Goal: Task Accomplishment & Management: Use online tool/utility

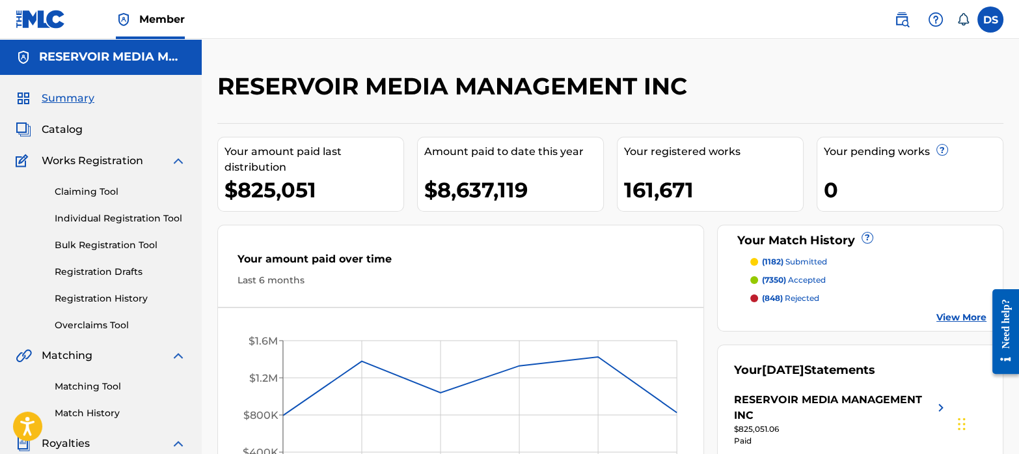
click at [102, 385] on link "Matching Tool" at bounding box center [120, 386] width 131 height 14
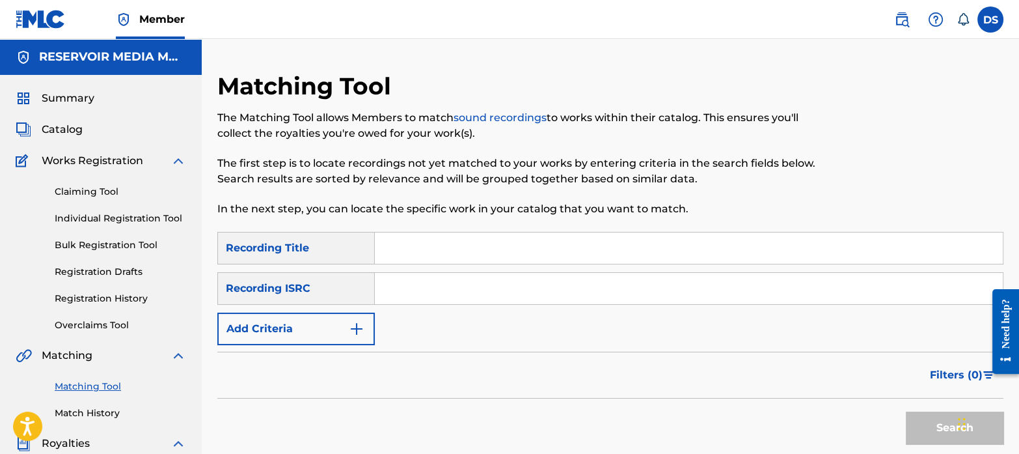
click at [497, 254] on input "Search Form" at bounding box center [689, 247] width 628 height 31
click at [504, 281] on input "Search Form" at bounding box center [689, 288] width 628 height 31
paste input "DGA082233706"
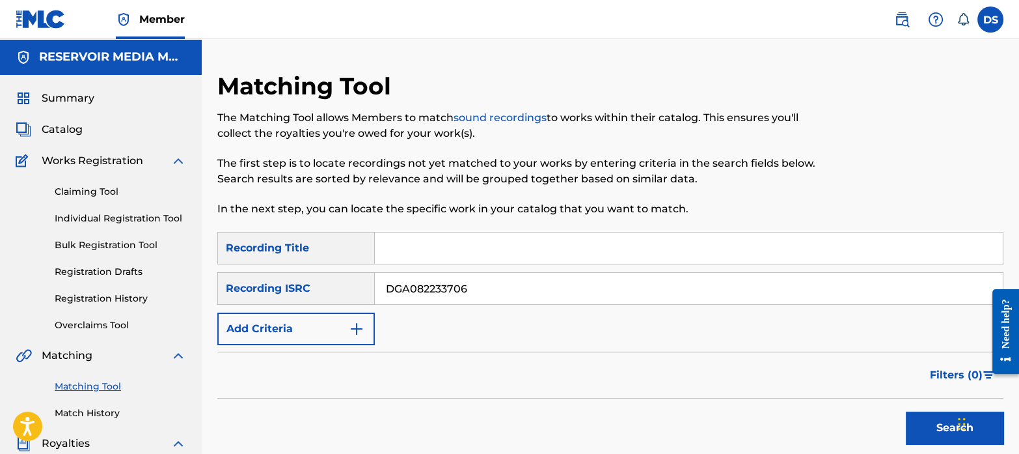
click at [906, 411] on button "Search" at bounding box center [955, 427] width 98 height 33
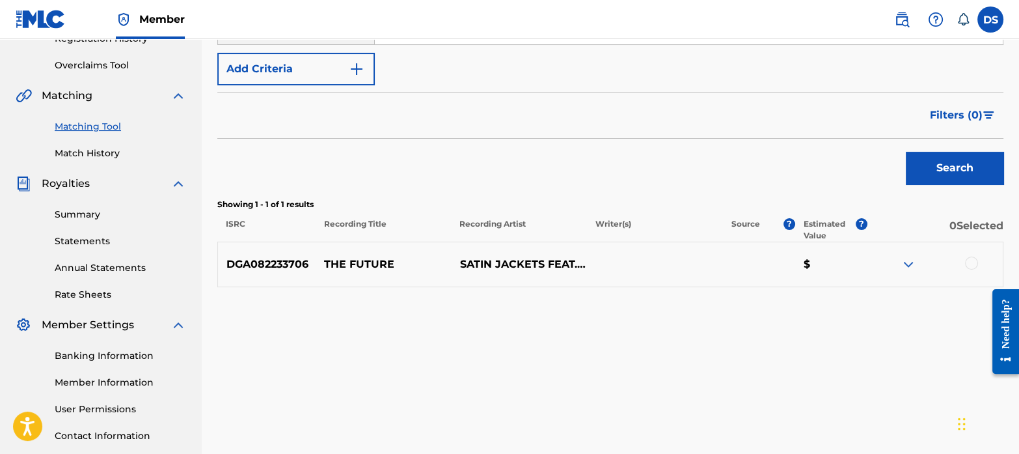
scroll to position [162, 0]
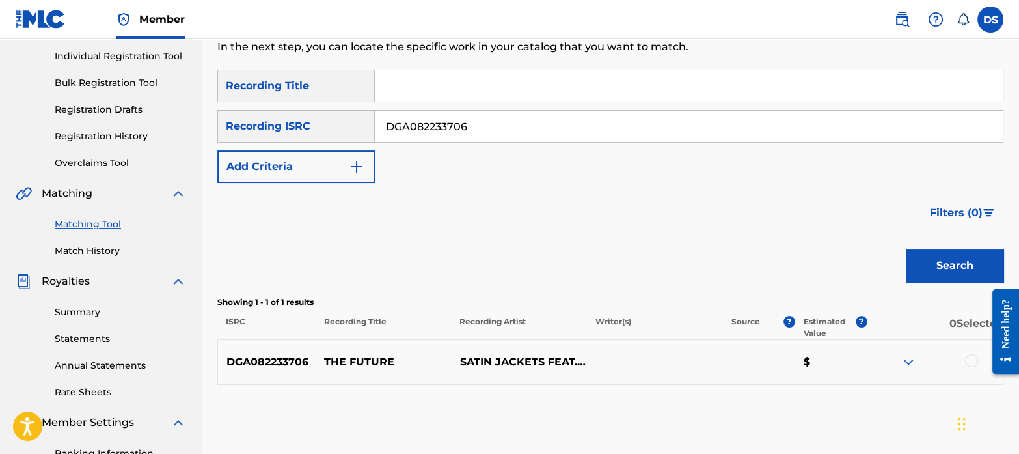
drag, startPoint x: 484, startPoint y: 128, endPoint x: 359, endPoint y: 105, distance: 126.4
click at [359, 105] on div "SearchWithCriteria2b9b23d0-6f47-49e4-92cf-ed9bef3388f7 Recording Title SearchWi…" at bounding box center [610, 126] width 786 height 113
paste input "TCAGH2281550"
click at [906, 249] on button "Search" at bounding box center [955, 265] width 98 height 33
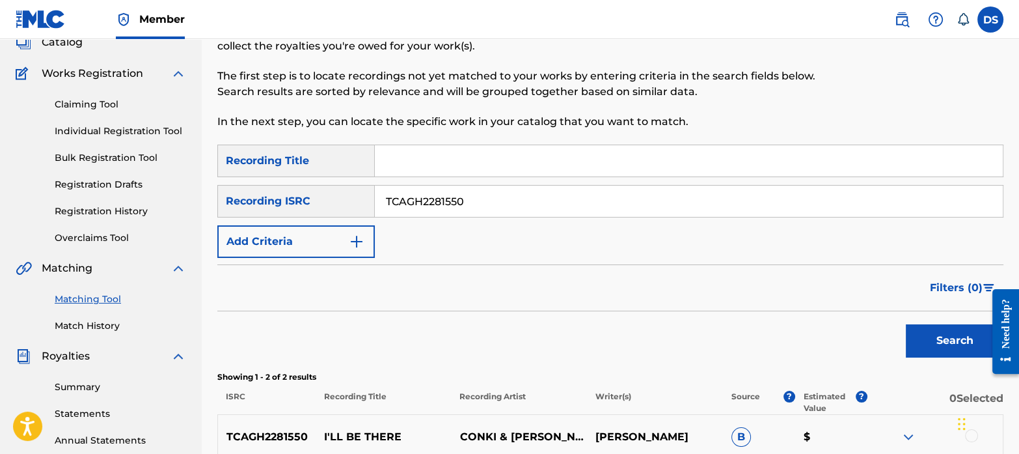
scroll to position [72, 0]
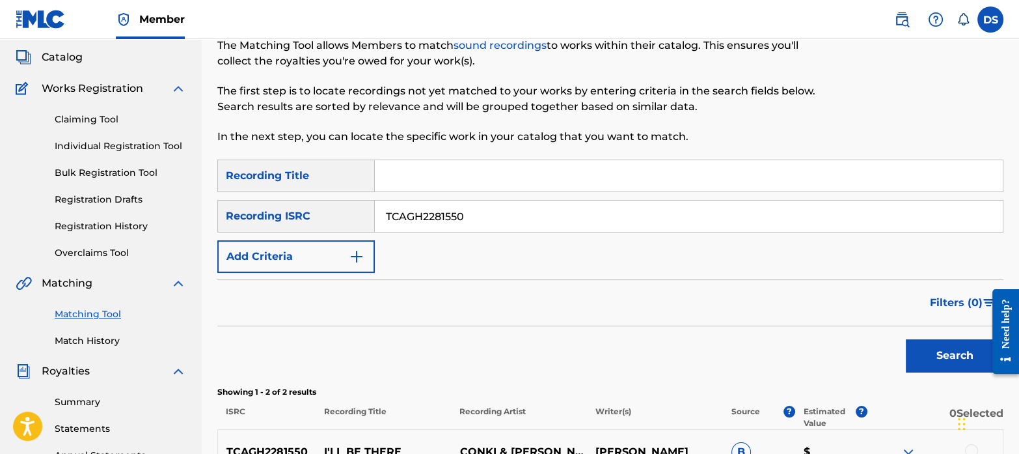
drag, startPoint x: 484, startPoint y: 204, endPoint x: 345, endPoint y: 206, distance: 139.3
click at [345, 206] on div "SearchWithCriteria0bf6cdb8-57d0-49f0-8659-34bb0e7092be Recording ISRC TCAGH2281…" at bounding box center [610, 216] width 786 height 33
paste input "CA6D22300523"
type input "CA6D22300523"
click at [906, 339] on button "Search" at bounding box center [955, 355] width 98 height 33
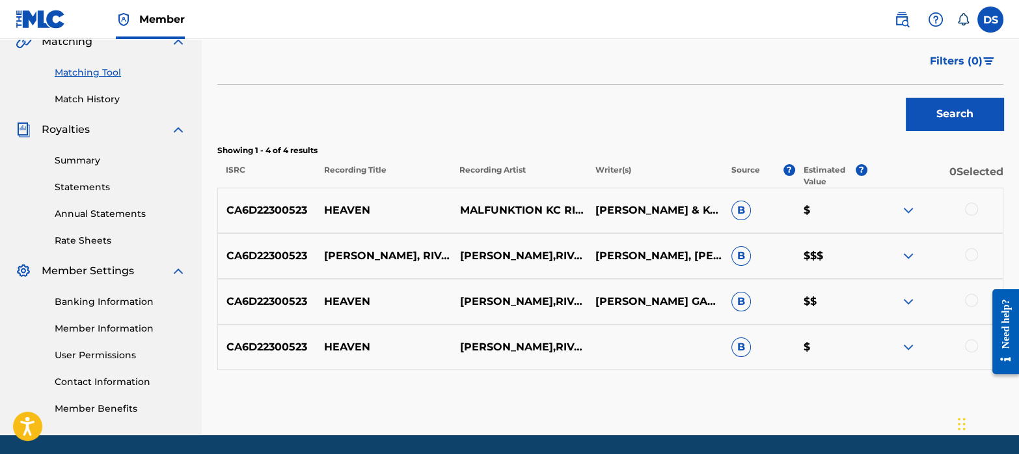
scroll to position [315, 0]
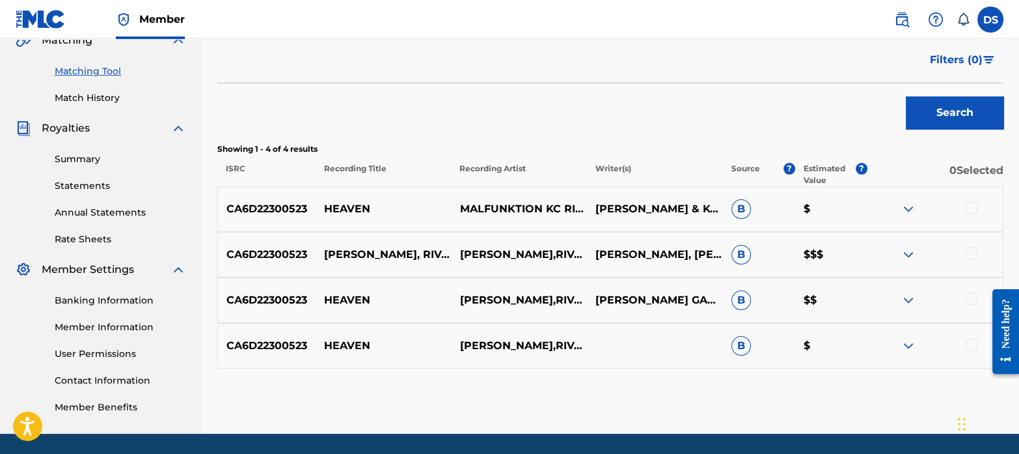
click at [970, 206] on div at bounding box center [971, 207] width 13 height 13
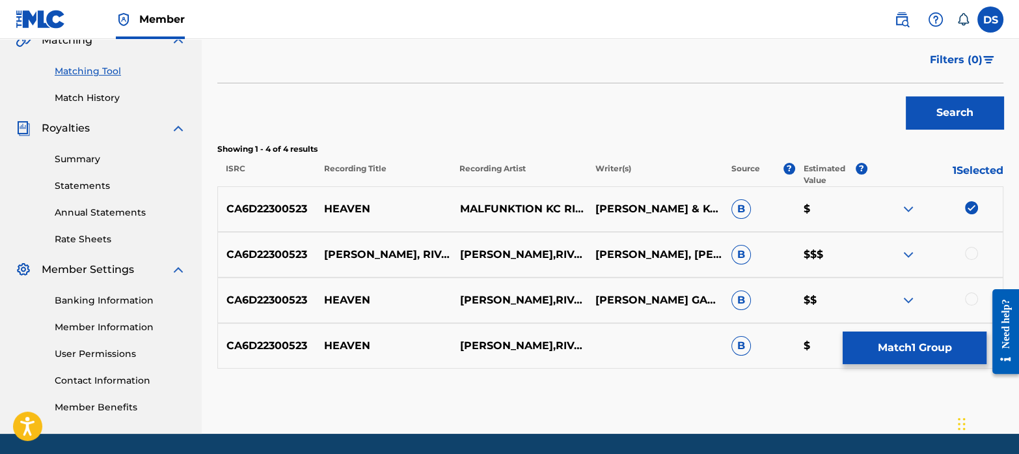
click at [976, 251] on div at bounding box center [971, 253] width 13 height 13
click at [972, 297] on div at bounding box center [971, 298] width 13 height 13
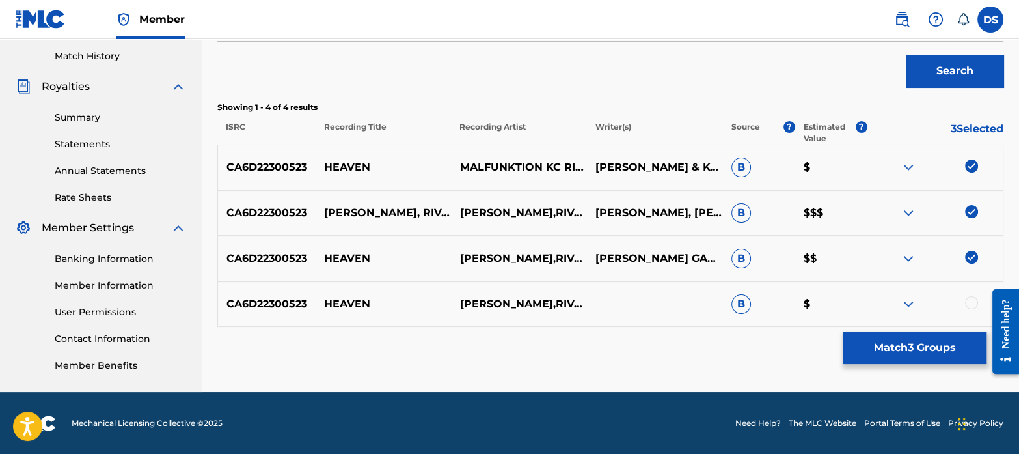
click at [972, 303] on div at bounding box center [971, 302] width 13 height 13
click at [904, 350] on button "Match 4 Groups" at bounding box center [915, 347] width 144 height 33
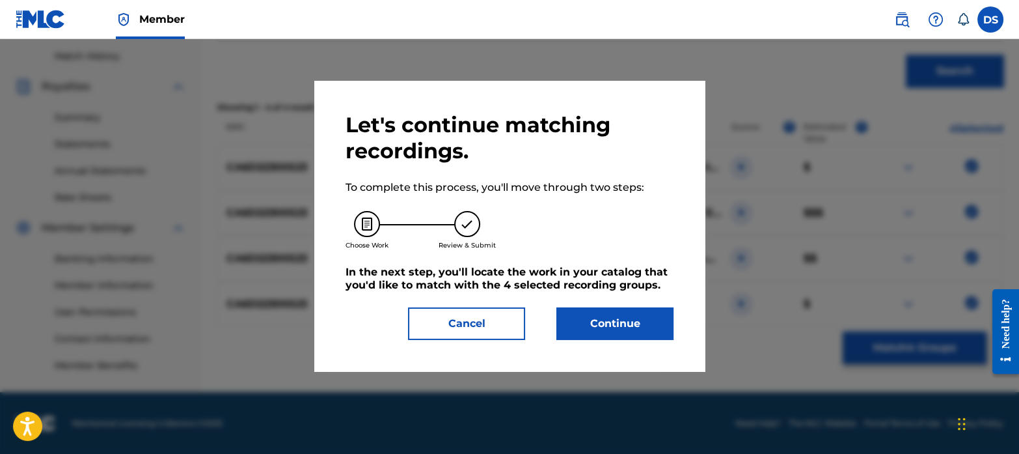
click at [657, 327] on button "Continue" at bounding box center [614, 323] width 117 height 33
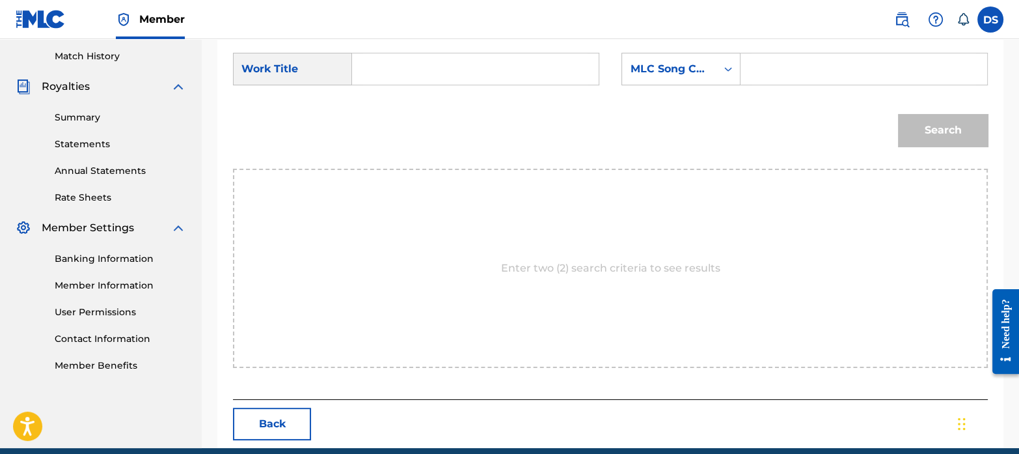
click at [463, 61] on input "Search Form" at bounding box center [475, 68] width 225 height 31
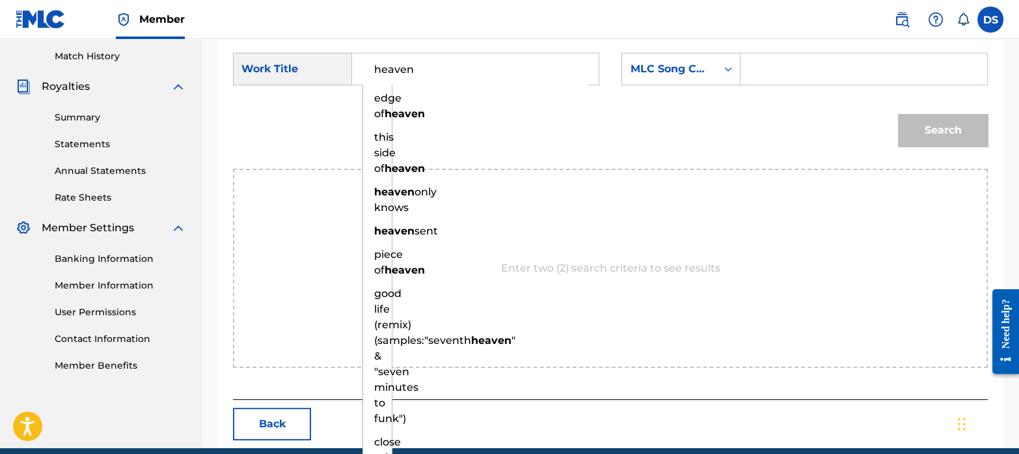
type input "heaven"
click at [680, 81] on div "MLC Song Code" at bounding box center [681, 69] width 119 height 33
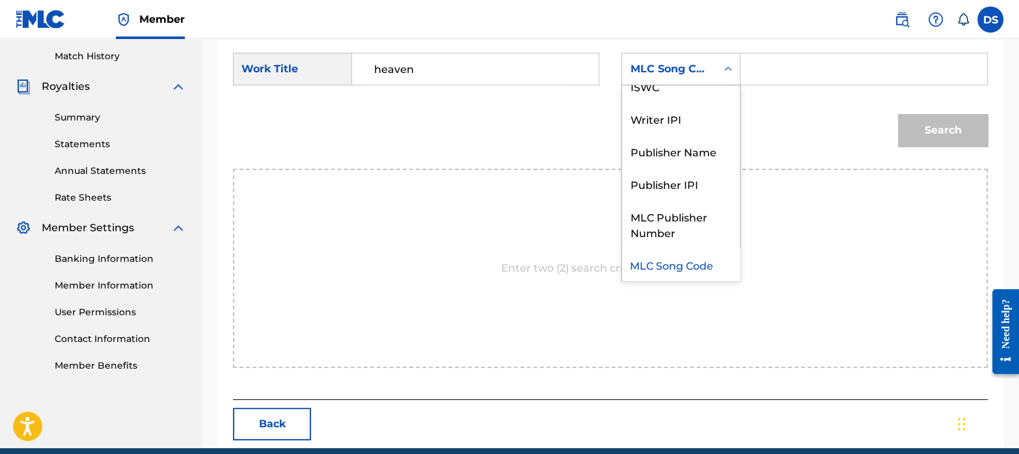
scroll to position [0, 0]
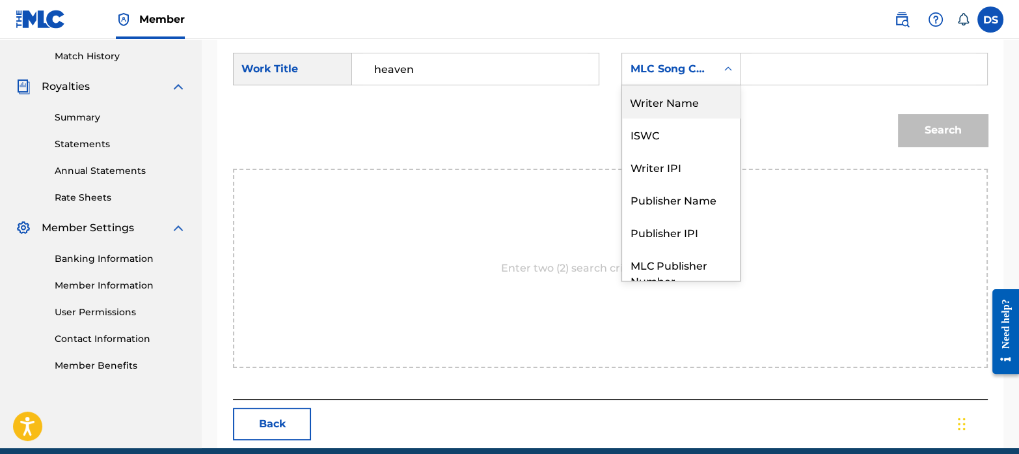
click at [679, 91] on div "Writer Name" at bounding box center [681, 101] width 118 height 33
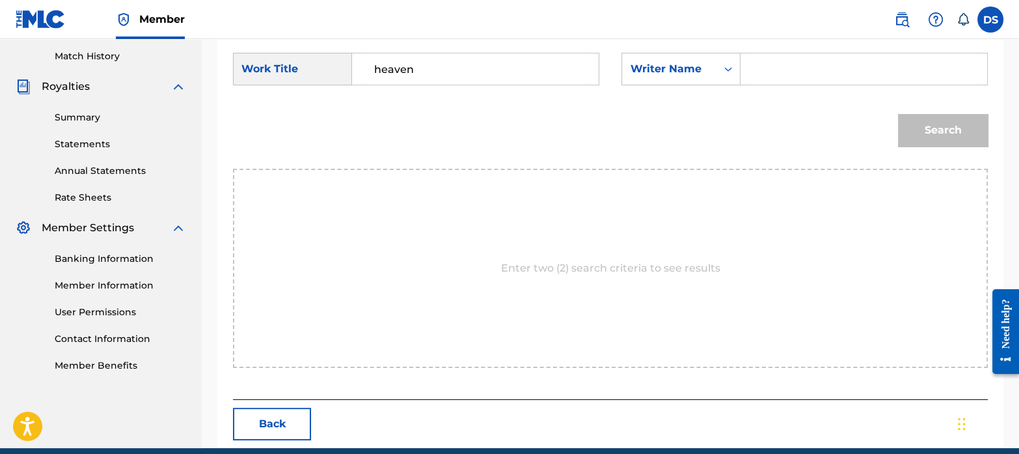
click at [772, 81] on input "Search Form" at bounding box center [864, 68] width 225 height 31
paste input "Valentin Rieff"
type input "Valentin Rieff"
click at [941, 134] on button "Search" at bounding box center [943, 130] width 90 height 33
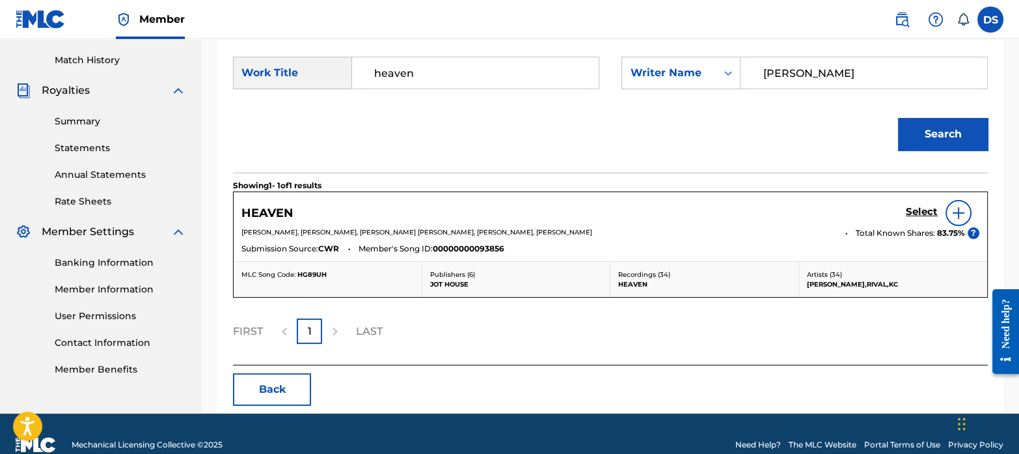
scroll to position [357, 0]
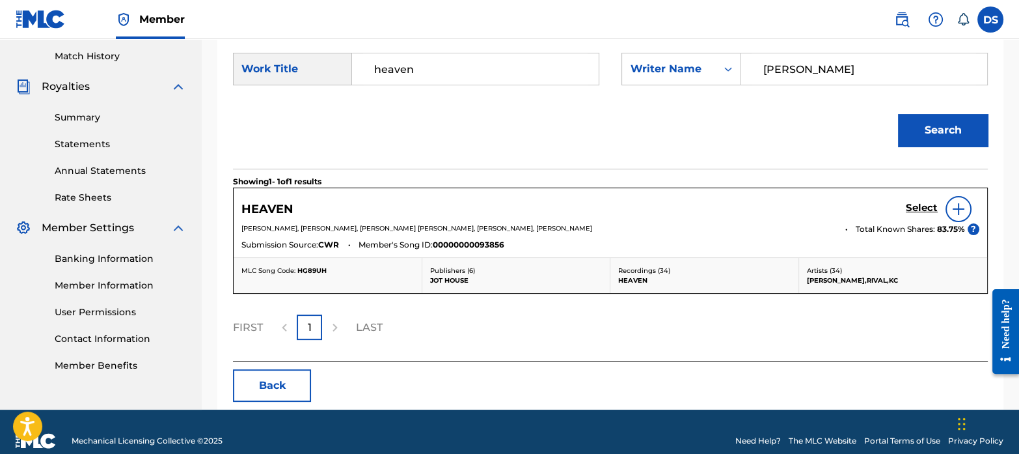
click at [915, 208] on h5 "Select" at bounding box center [922, 208] width 32 height 12
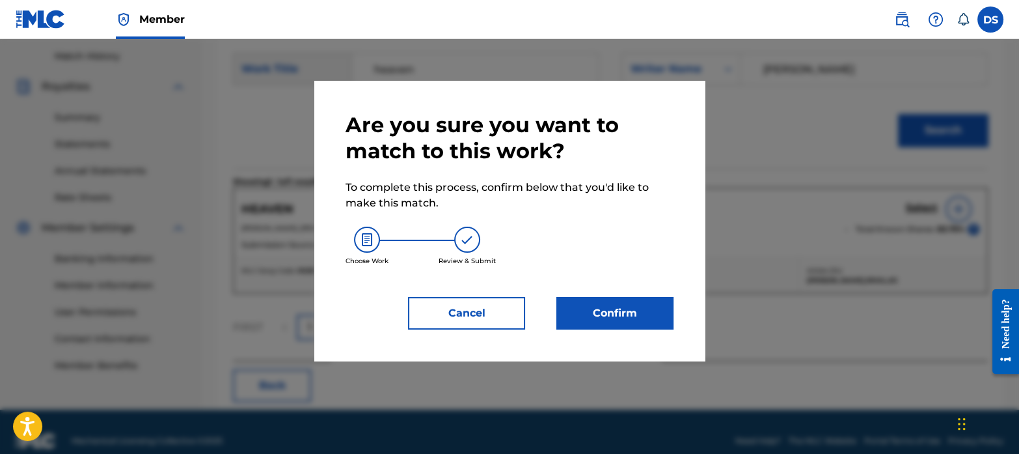
click at [648, 303] on button "Confirm" at bounding box center [614, 313] width 117 height 33
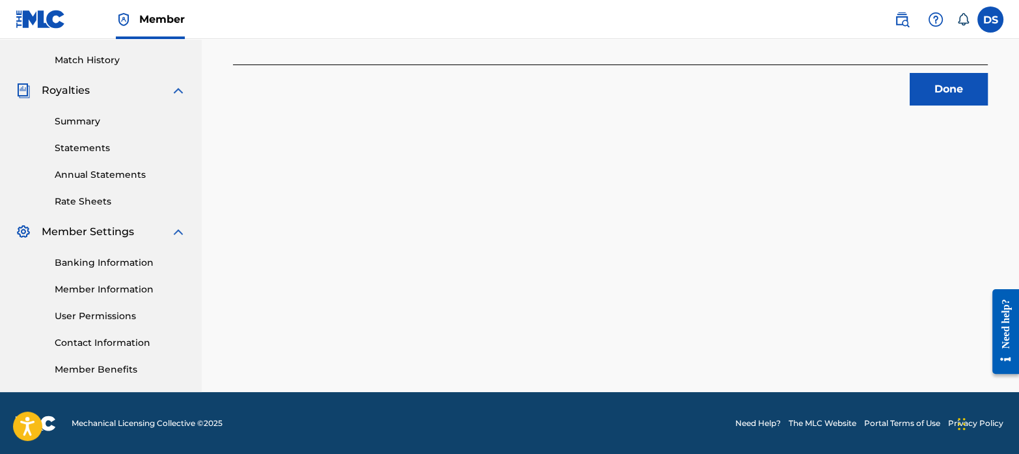
click at [927, 96] on button "Done" at bounding box center [949, 89] width 78 height 33
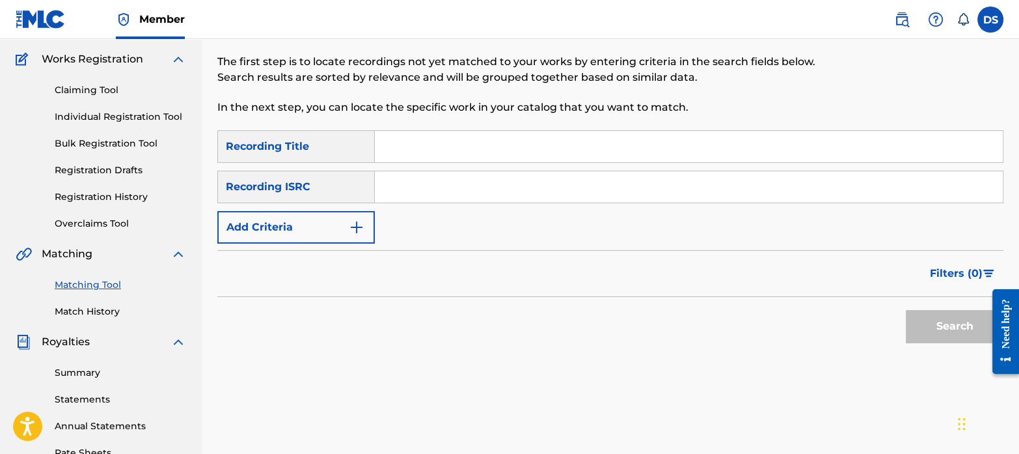
scroll to position [94, 0]
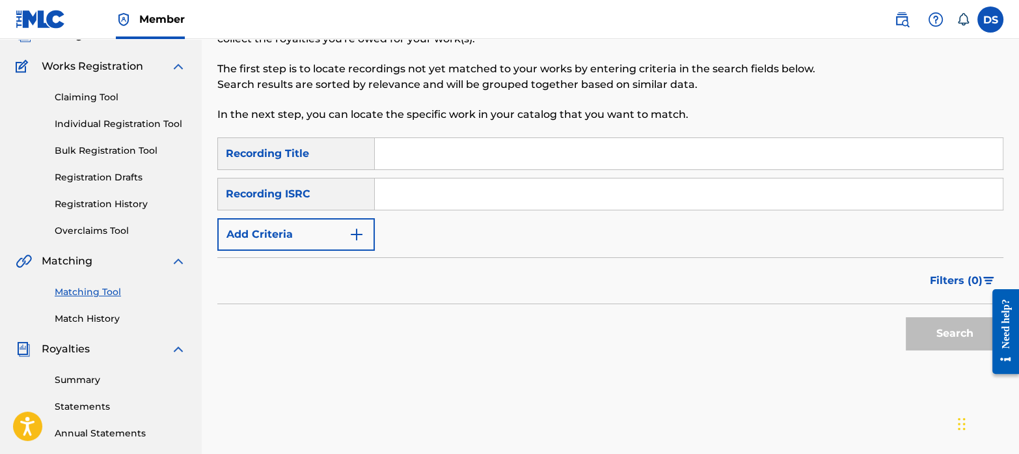
click at [504, 184] on input "Search Form" at bounding box center [689, 193] width 628 height 31
paste input "CA5KR2472984"
type input "CA5KR2472984"
click at [906, 317] on button "Search" at bounding box center [955, 333] width 98 height 33
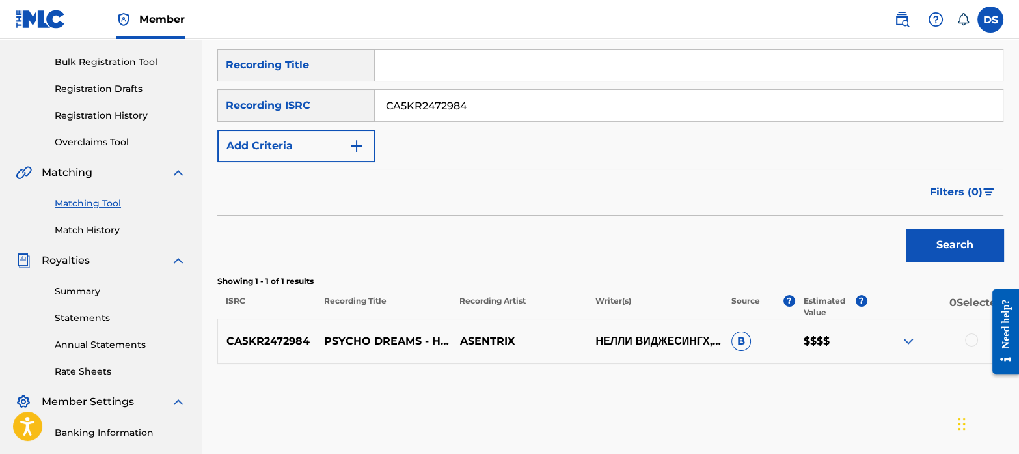
scroll to position [184, 0]
click at [968, 340] on div at bounding box center [971, 339] width 13 height 13
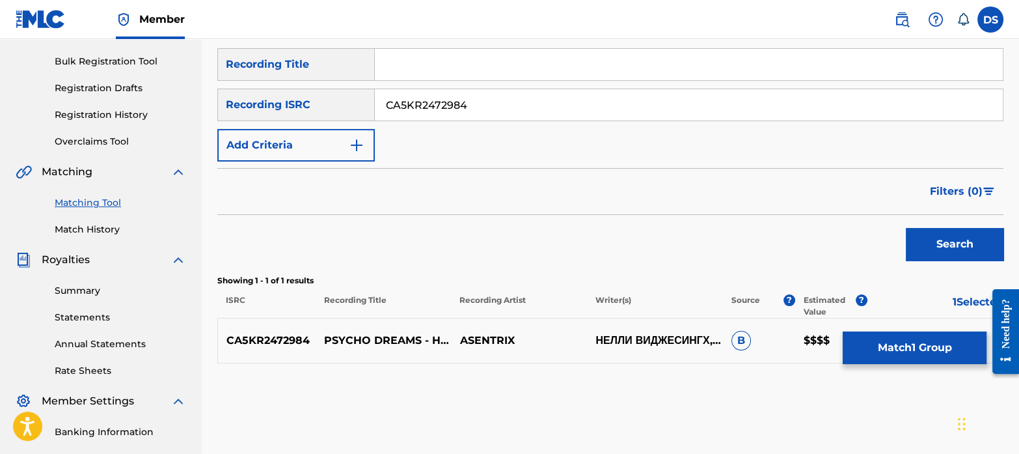
click at [924, 340] on button "Match 1 Group" at bounding box center [915, 347] width 144 height 33
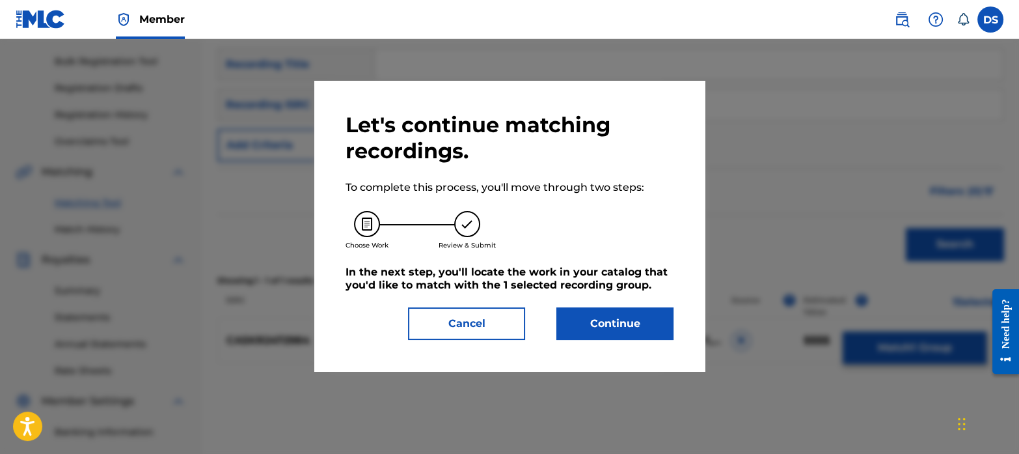
click at [647, 320] on button "Continue" at bounding box center [614, 323] width 117 height 33
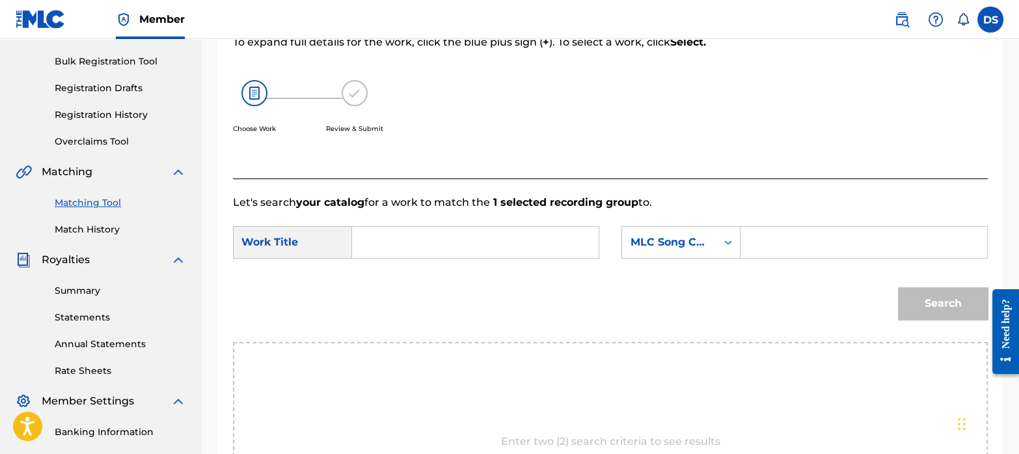
click at [469, 245] on input "Search Form" at bounding box center [475, 241] width 225 height 31
paste input "PSYCHO DREAMS - HARDSTYLE"
type input "PSYCHO DREAMS - HARDSTYLE"
click at [657, 260] on div "SearchWithCriteriac8a48a9c-ab28-421b-a6f6-7539679d0183 Work Title PSYCHO DREAMS…" at bounding box center [610, 246] width 755 height 40
click at [674, 242] on div "MLC Song Code" at bounding box center [669, 242] width 79 height 16
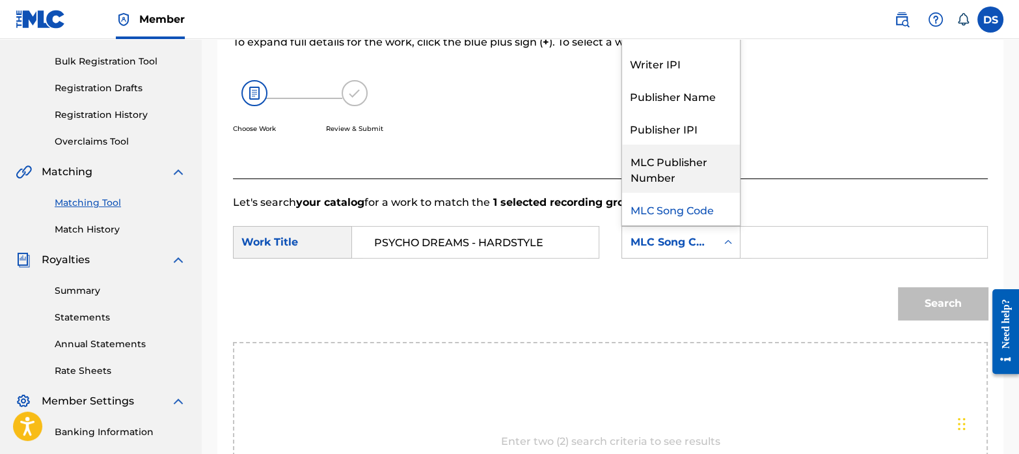
scroll to position [0, 0]
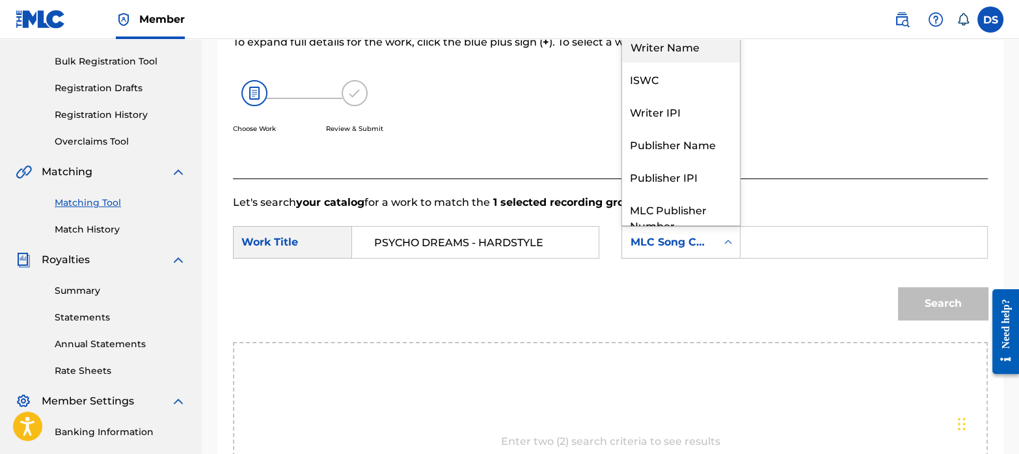
click at [686, 46] on div "Writer Name" at bounding box center [681, 46] width 118 height 33
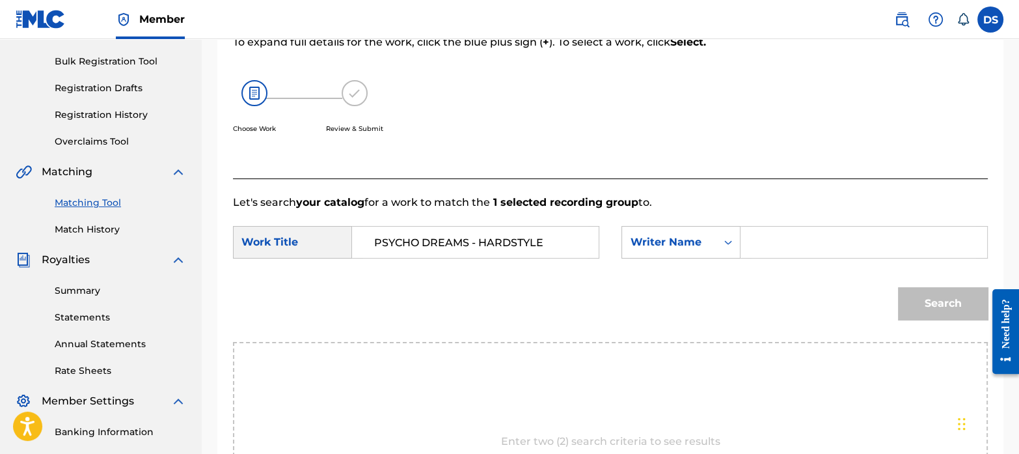
click at [810, 232] on input "Search Form" at bounding box center [864, 241] width 225 height 31
paste input "Nicolas Engel"
type input "Nicolas Engel"
click at [898, 287] on button "Search" at bounding box center [943, 303] width 90 height 33
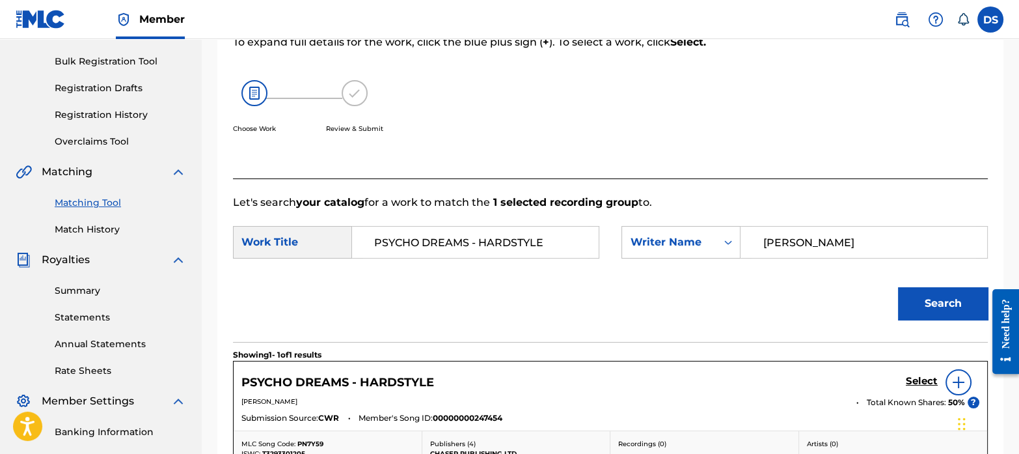
click at [926, 376] on h5 "Select" at bounding box center [922, 381] width 32 height 12
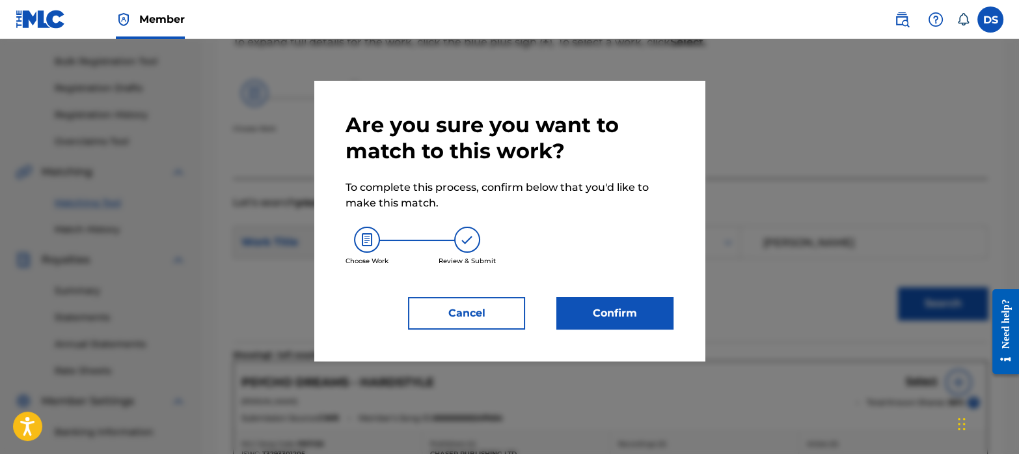
click at [655, 321] on button "Confirm" at bounding box center [614, 313] width 117 height 33
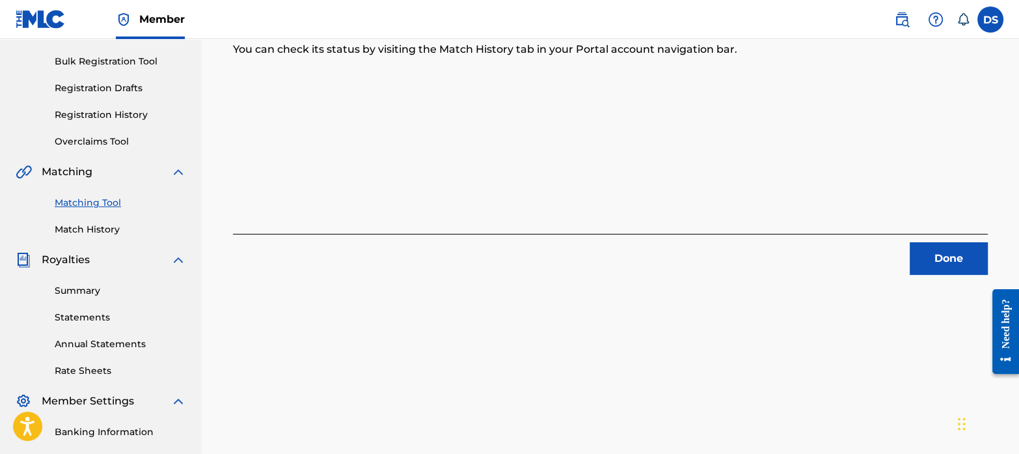
click at [942, 266] on button "Done" at bounding box center [949, 258] width 78 height 33
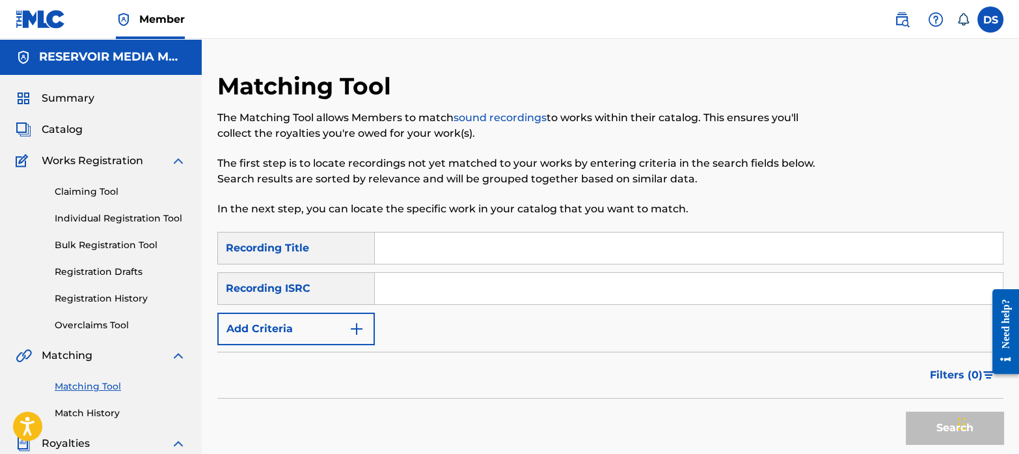
click at [905, 12] on img at bounding box center [902, 20] width 16 height 16
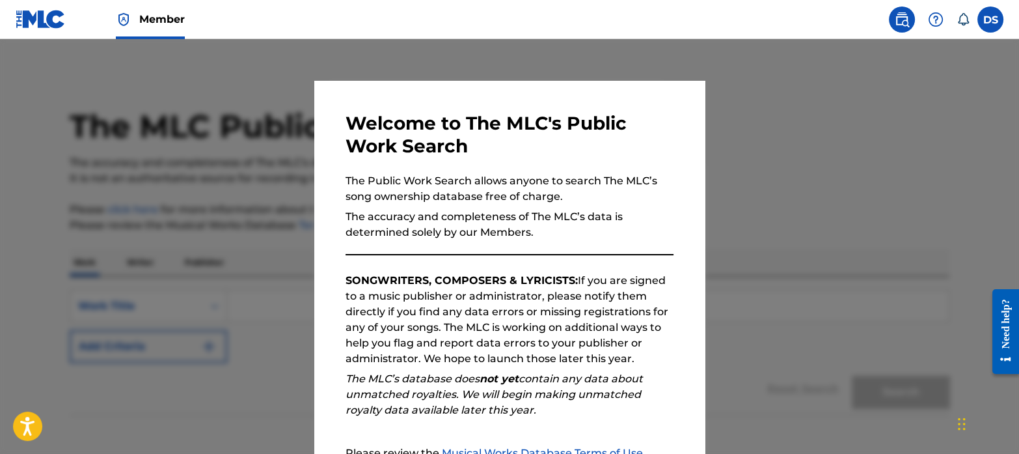
click at [905, 12] on img at bounding box center [902, 20] width 16 height 16
click at [583, 246] on div "Welcome to The MLC's Public Work Search The Public Work Search allows anyone to…" at bounding box center [510, 338] width 328 height 452
click at [803, 186] on div at bounding box center [509, 266] width 1019 height 454
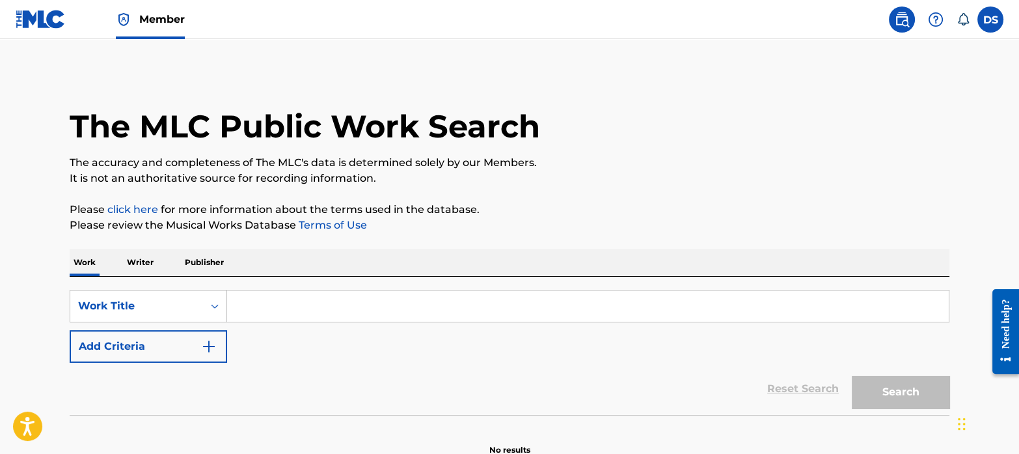
click at [55, 31] on link at bounding box center [41, 19] width 50 height 38
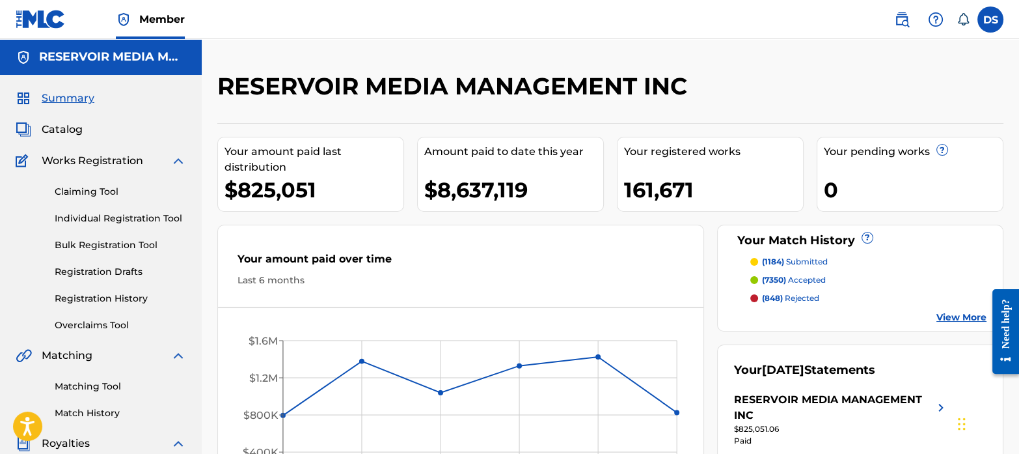
click at [101, 383] on link "Matching Tool" at bounding box center [120, 386] width 131 height 14
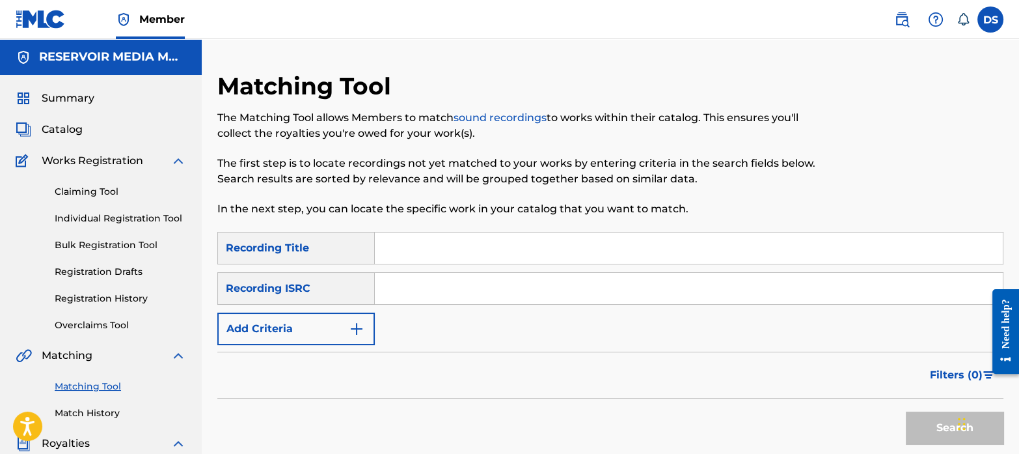
click at [484, 288] on input "Search Form" at bounding box center [689, 288] width 628 height 31
paste input "GBKQU2374404"
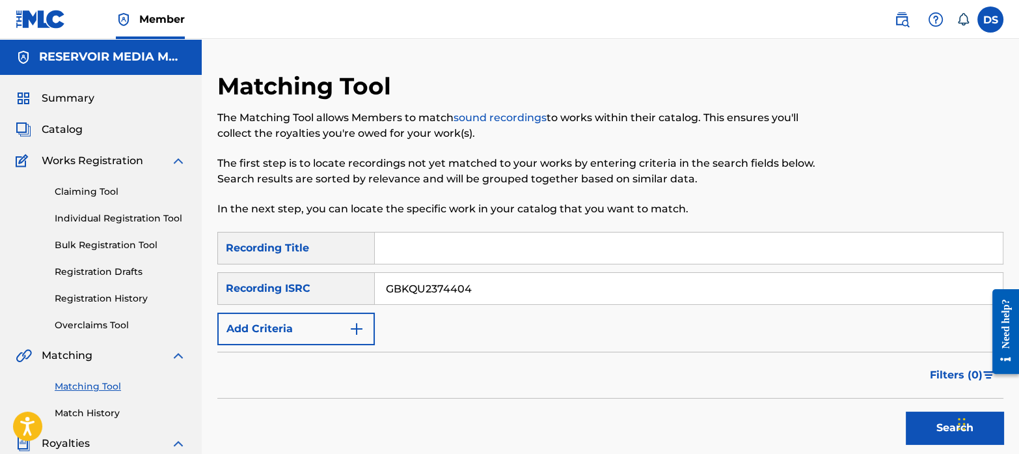
click at [906, 411] on button "Search" at bounding box center [955, 427] width 98 height 33
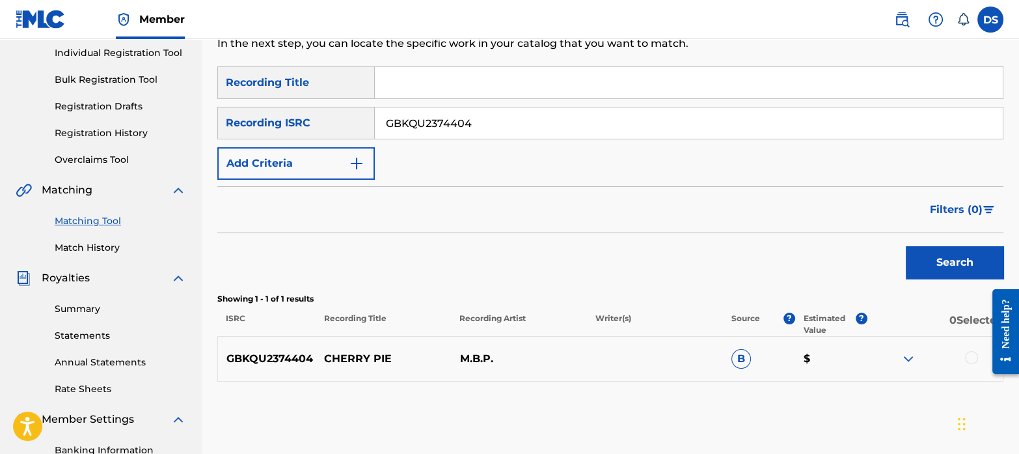
scroll to position [167, 0]
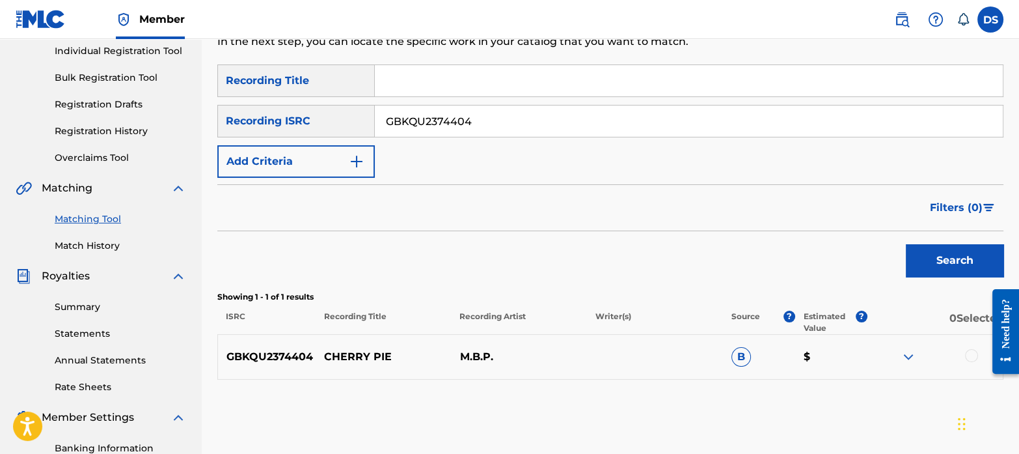
drag, startPoint x: 514, startPoint y: 126, endPoint x: 363, endPoint y: 81, distance: 157.3
click at [363, 81] on div "SearchWithCriteria2b9b23d0-6f47-49e4-92cf-ed9bef3388f7 Recording Title SearchWi…" at bounding box center [610, 120] width 786 height 113
click at [906, 244] on button "Search" at bounding box center [955, 260] width 98 height 33
drag, startPoint x: 486, startPoint y: 115, endPoint x: 337, endPoint y: 94, distance: 149.9
click at [337, 94] on div "SearchWithCriteria2b9b23d0-6f47-49e4-92cf-ed9bef3388f7 Recording Title SearchWi…" at bounding box center [610, 120] width 786 height 113
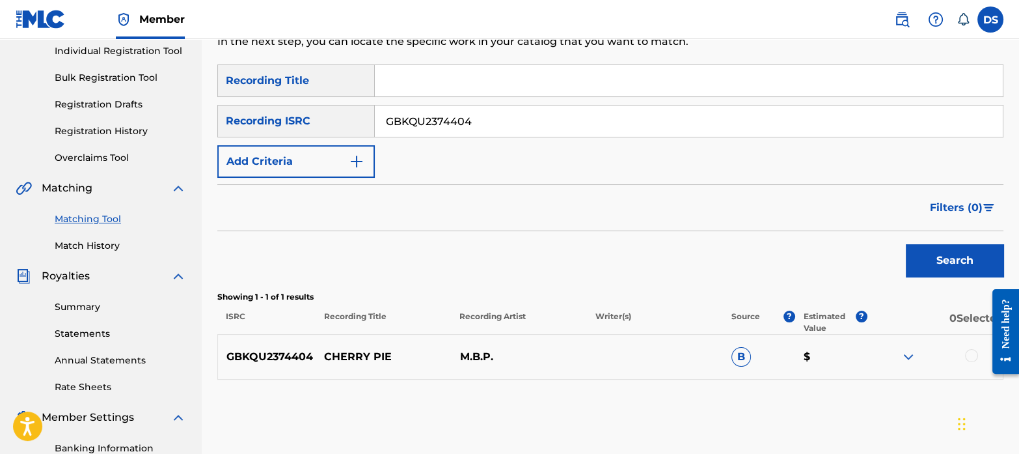
paste input "DEUM70606640"
click at [906, 244] on button "Search" at bounding box center [955, 260] width 98 height 33
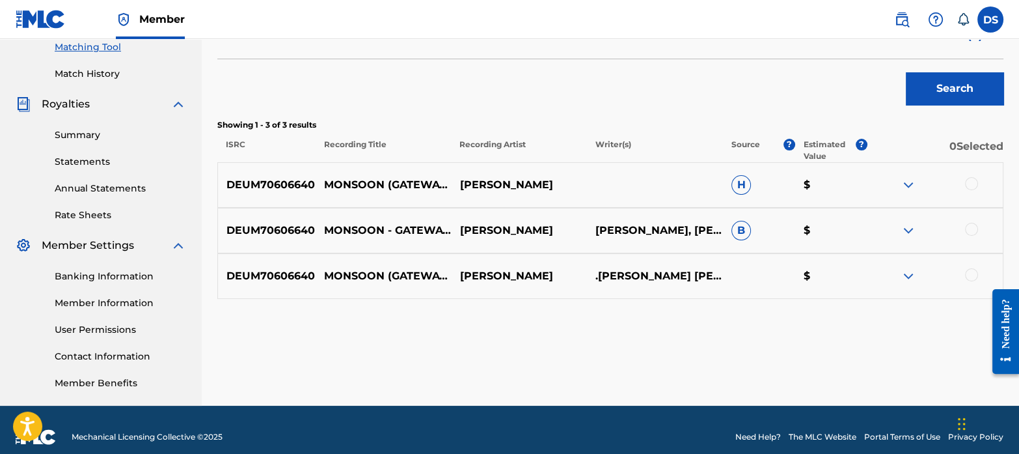
scroll to position [282, 0]
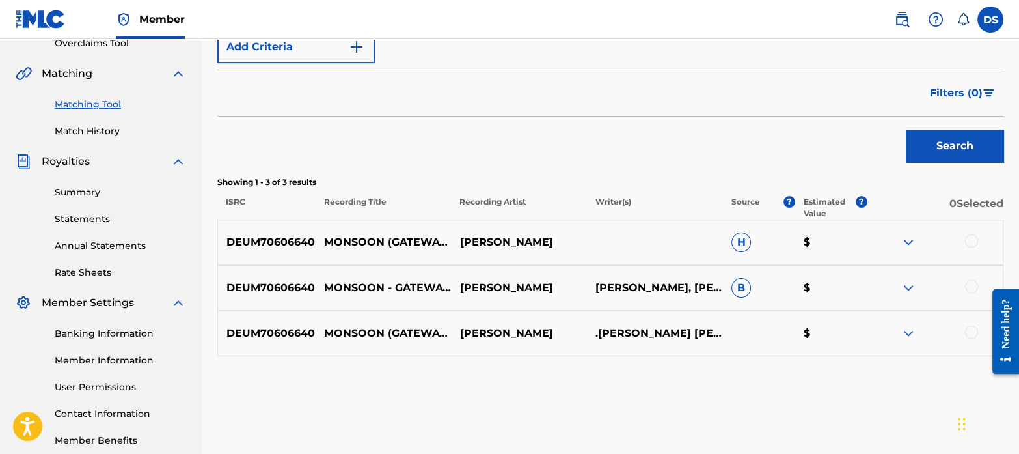
type input "DEUM70606640"
